Goal: Find specific page/section: Find specific page/section

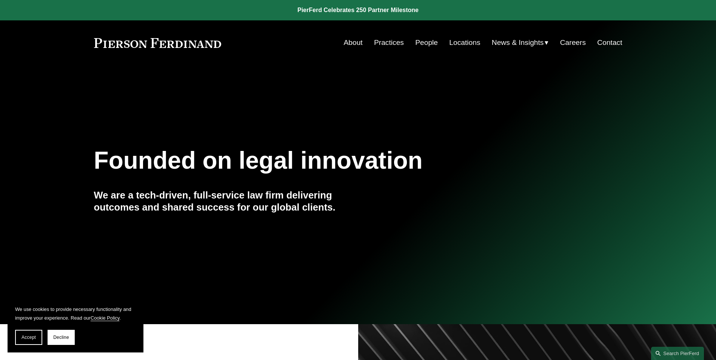
click at [431, 43] on link "People" at bounding box center [426, 42] width 23 height 14
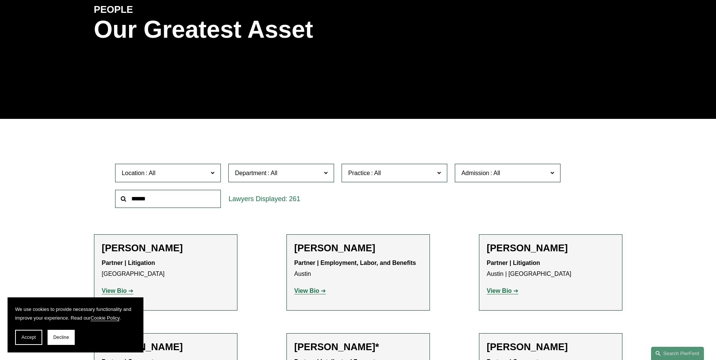
scroll to position [113, 0]
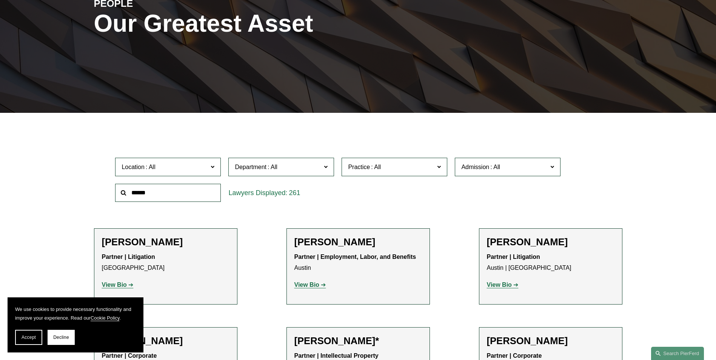
click at [319, 172] on span "Department" at bounding box center [278, 167] width 86 height 10
click at [415, 195] on div "Location All Atlanta Austin Boston Charlotte Chicago Cincinnati Cleveland Colum…" at bounding box center [357, 180] width 493 height 52
click at [423, 171] on span "Practice" at bounding box center [391, 167] width 86 height 10
click at [0, 0] on link "Tax/ERISA" at bounding box center [0, 0] width 0 height 0
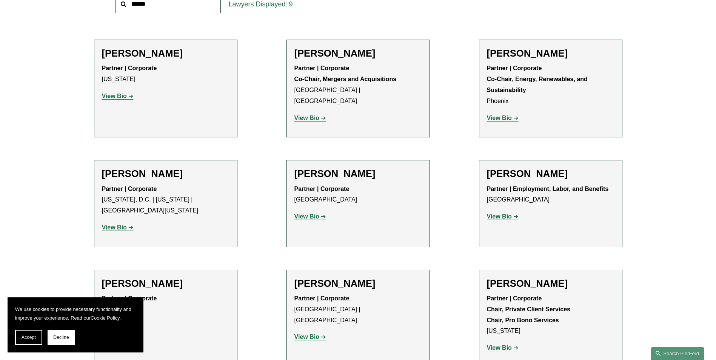
scroll to position [264, 0]
